Goal: Task Accomplishment & Management: Complete application form

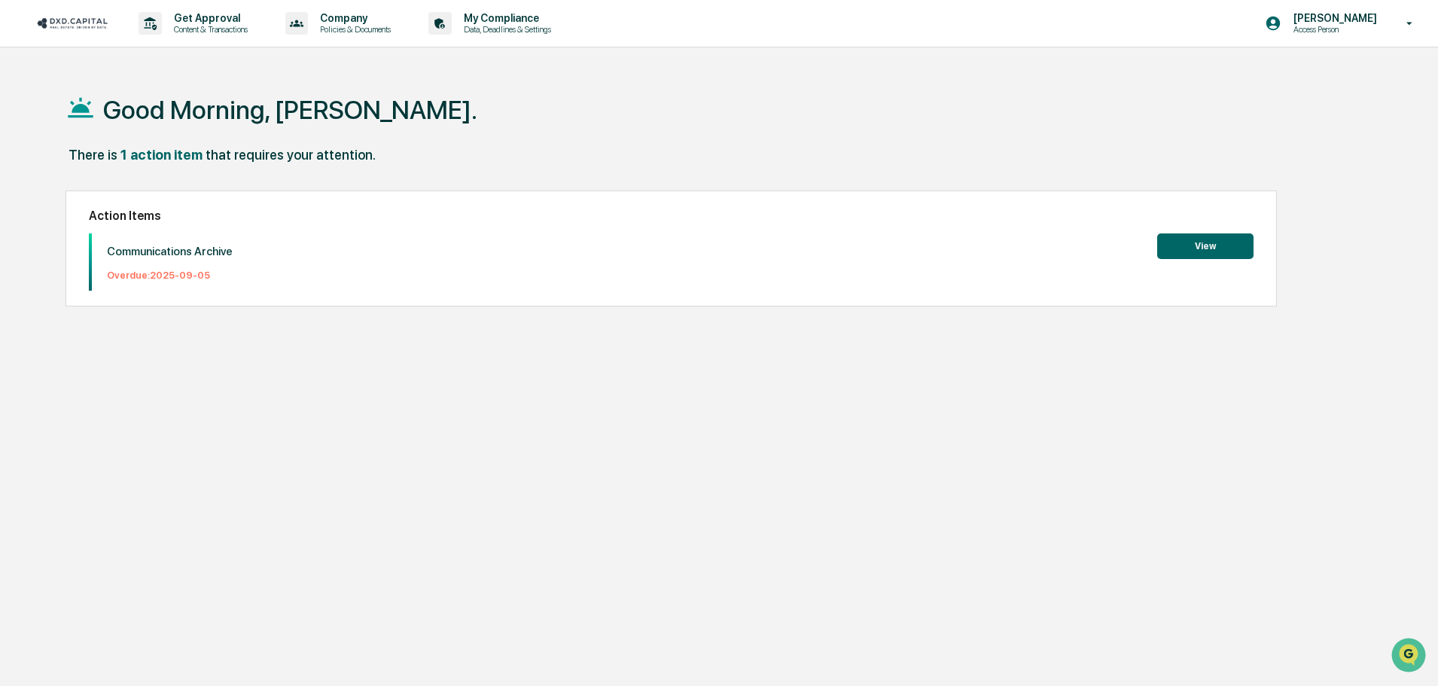
click at [1183, 251] on button "View" at bounding box center [1205, 246] width 96 height 26
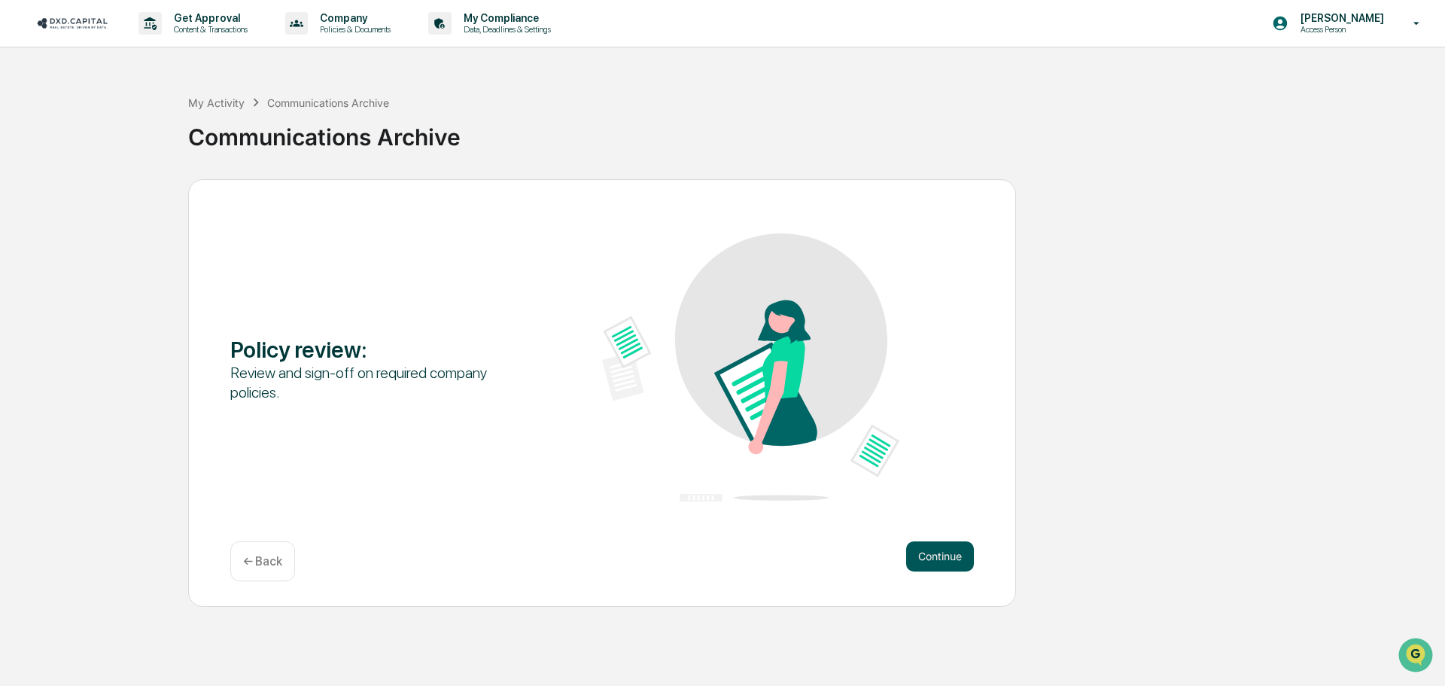
click at [940, 551] on button "Continue" at bounding box center [940, 556] width 68 height 30
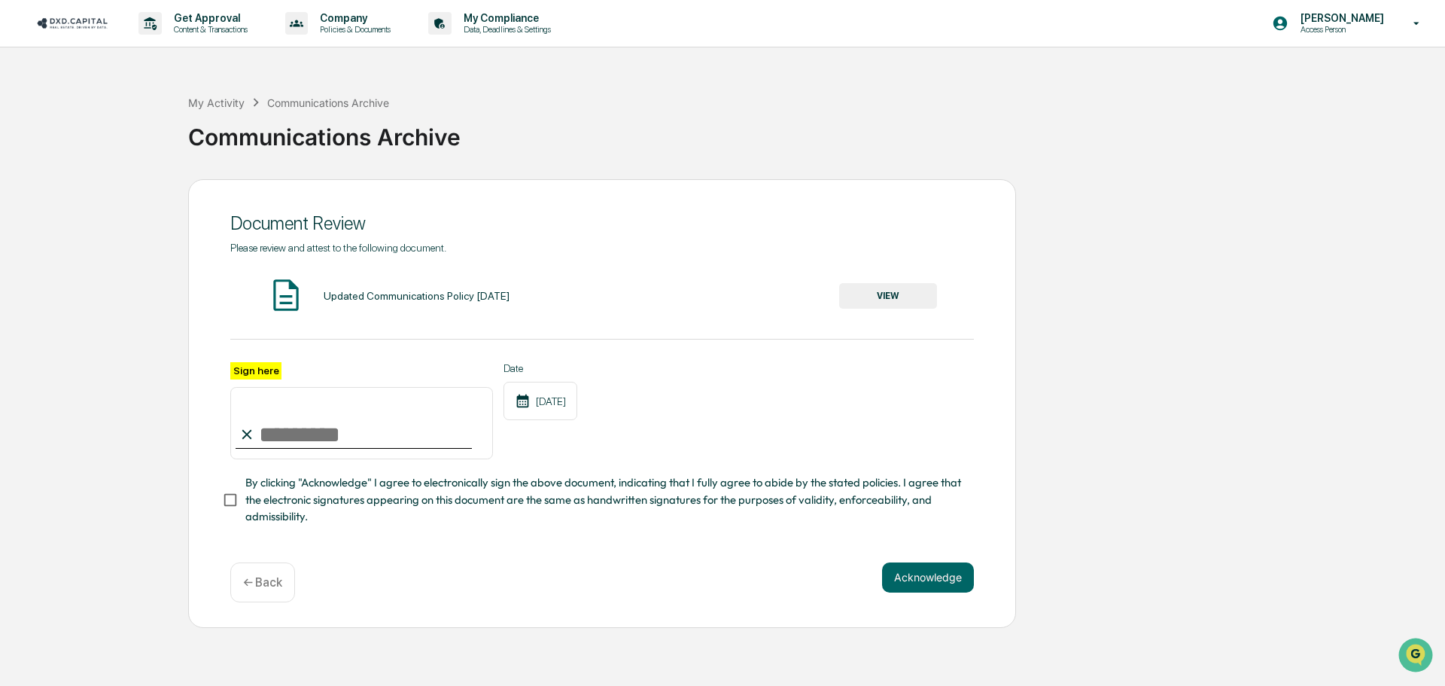
click at [912, 293] on button "VIEW" at bounding box center [888, 296] width 98 height 26
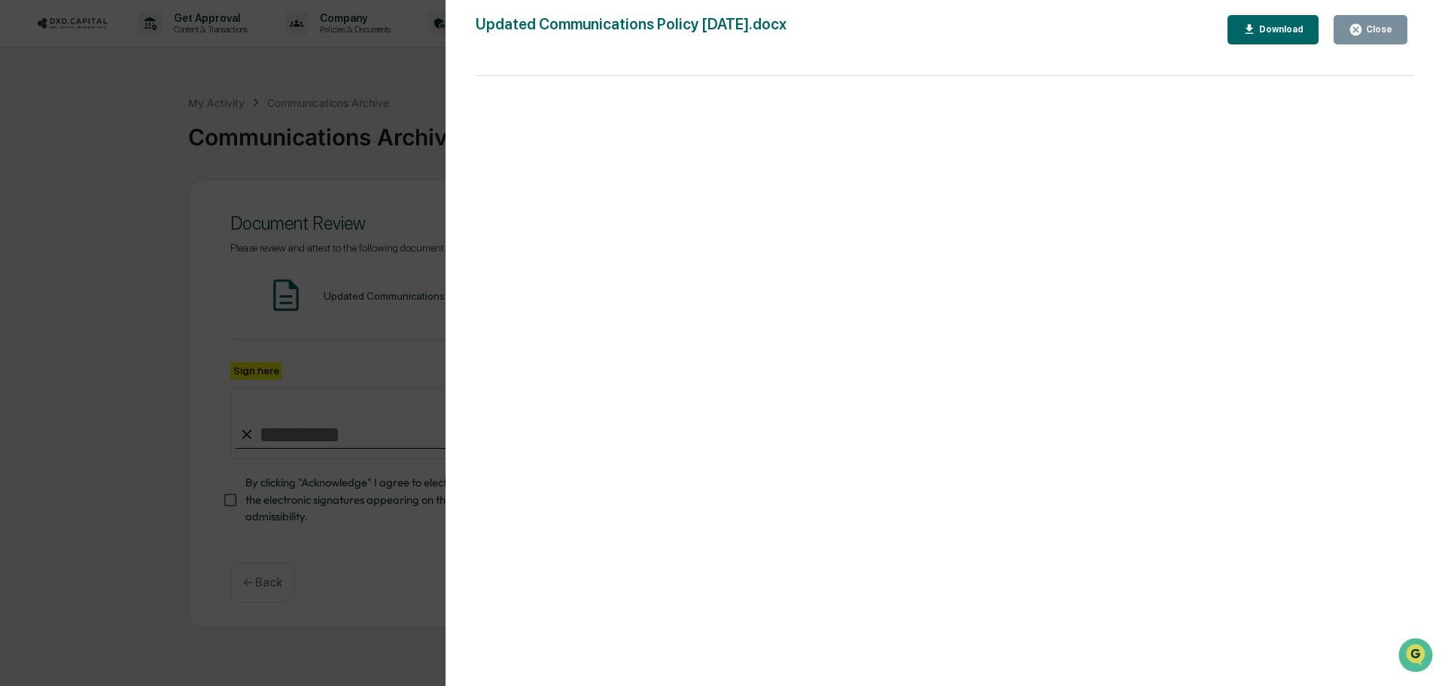
click at [1371, 30] on div "Close" at bounding box center [1377, 29] width 29 height 11
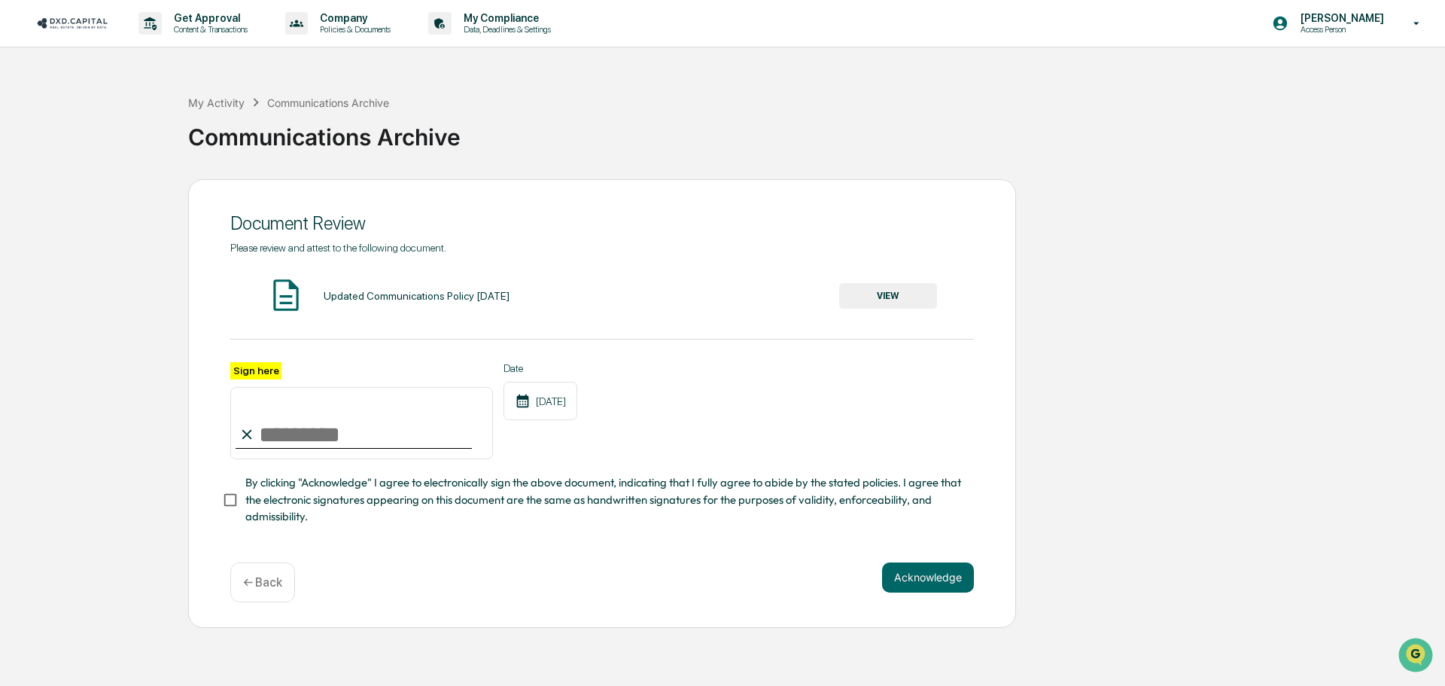
click at [327, 435] on input "Sign here" at bounding box center [361, 423] width 263 height 72
type input "*********"
click at [936, 585] on button "Acknowledge" at bounding box center [928, 577] width 92 height 30
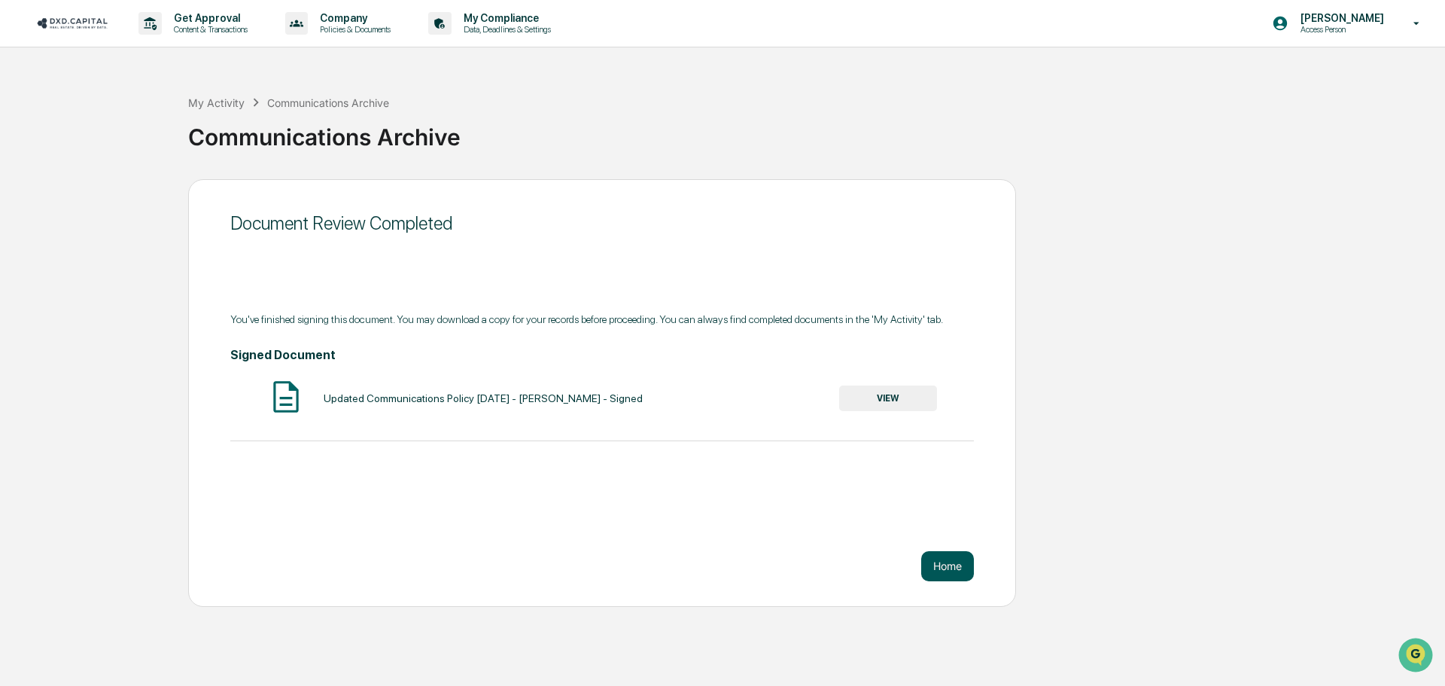
click at [949, 568] on button "Home" at bounding box center [947, 566] width 53 height 30
